Goal: Task Accomplishment & Management: Use online tool/utility

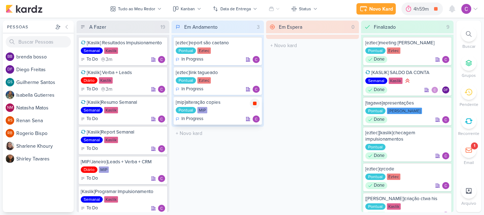
click at [255, 105] on icon at bounding box center [255, 104] width 4 height 4
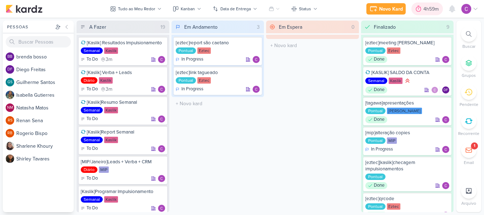
click at [425, 12] on div "4h59m" at bounding box center [431, 8] width 17 height 7
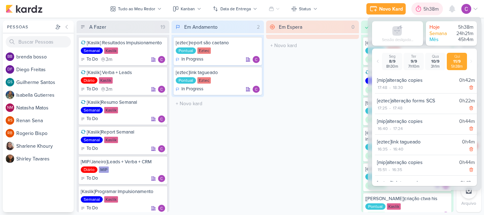
click at [425, 12] on div "5h38m" at bounding box center [431, 8] width 17 height 7
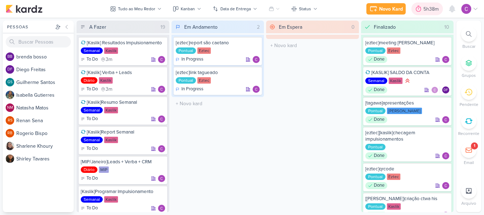
click at [422, 11] on div at bounding box center [418, 8] width 10 height 11
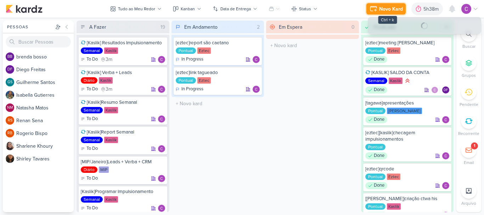
click at [390, 6] on div "Novo Kard" at bounding box center [391, 8] width 24 height 7
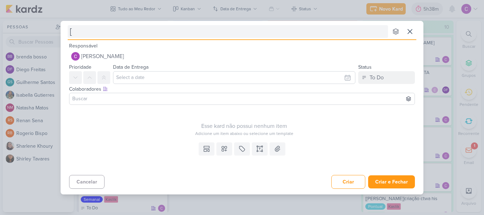
type input "[k"
type input "[kaslik]"
type input "[kaslik]qr"
type input "[kaslik]qrcode"
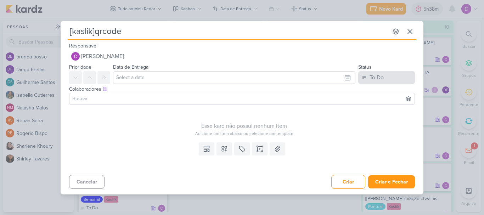
type input "[kaslik]qrcode"
click at [382, 73] on div "To Do" at bounding box center [376, 77] width 14 height 9
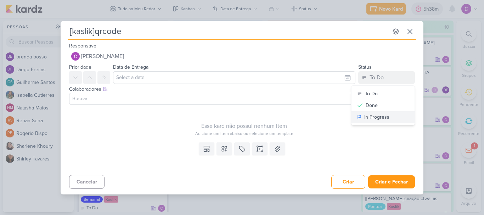
click at [380, 116] on div "In Progress" at bounding box center [376, 116] width 25 height 7
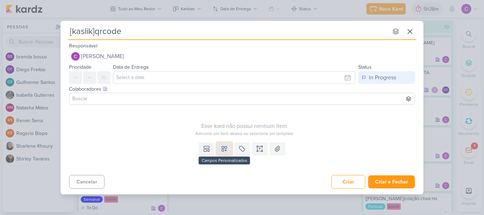
click at [226, 150] on icon at bounding box center [224, 148] width 5 height 5
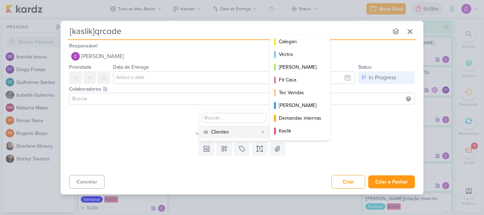
scroll to position [103, 0]
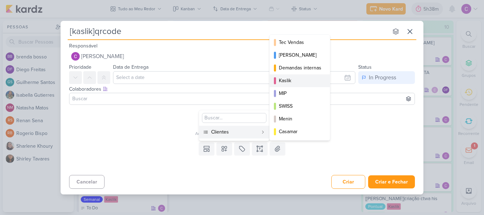
click at [287, 83] on div "Kaslik" at bounding box center [300, 80] width 43 height 7
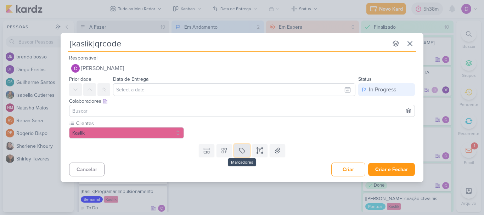
click at [243, 152] on icon at bounding box center [241, 150] width 7 height 7
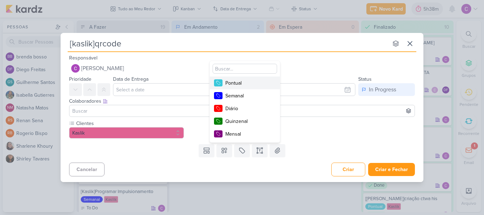
click at [238, 83] on div "Pontual" at bounding box center [248, 82] width 46 height 7
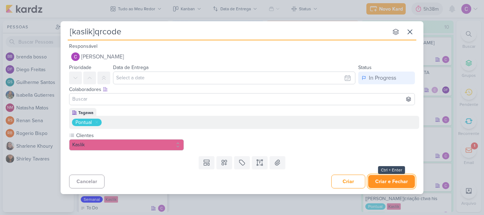
click at [391, 180] on button "Criar e Fechar" at bounding box center [391, 181] width 47 height 13
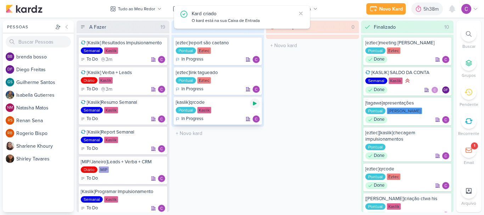
click at [254, 103] on icon at bounding box center [255, 104] width 4 height 4
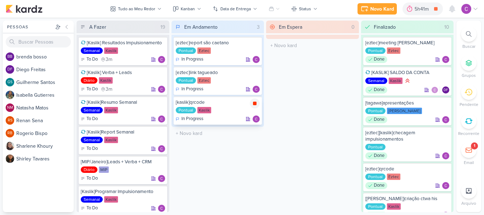
click at [258, 102] on div at bounding box center [255, 103] width 10 height 10
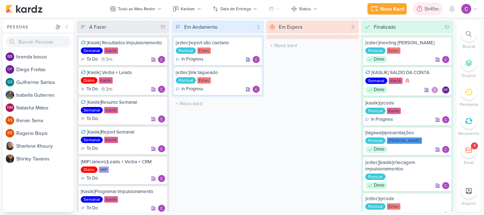
click at [422, 11] on icon at bounding box center [419, 9] width 5 height 6
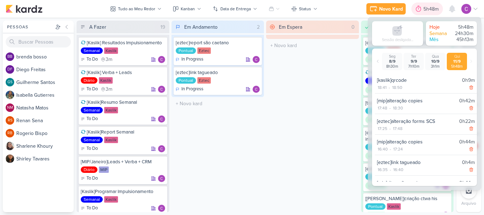
click at [422, 11] on icon at bounding box center [418, 8] width 7 height 7
